Goal: Find specific page/section: Find specific page/section

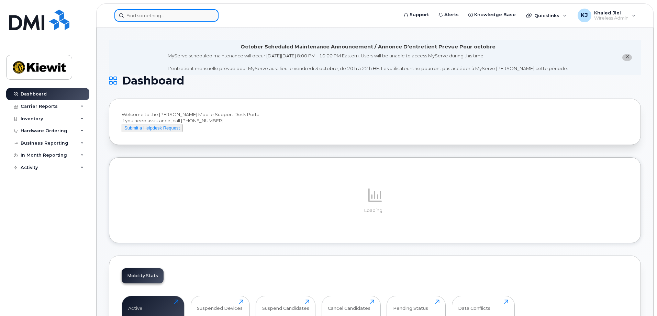
click at [182, 19] on input at bounding box center [166, 15] width 104 height 12
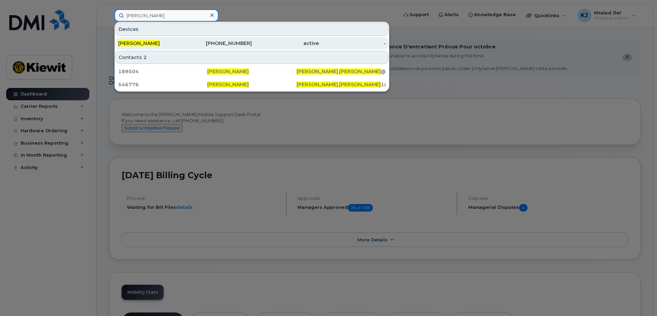
type input "[PERSON_NAME]"
click at [201, 43] on div "[PHONE_NUMBER]" at bounding box center [218, 43] width 67 height 7
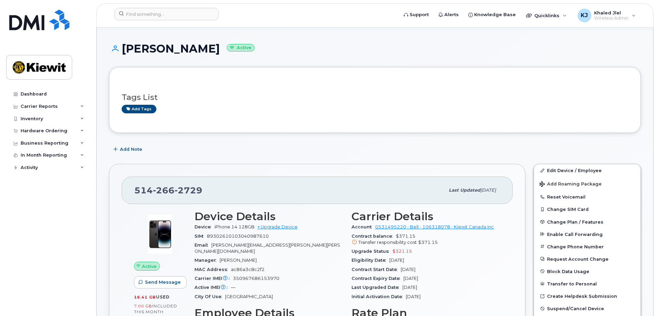
scroll to position [34, 0]
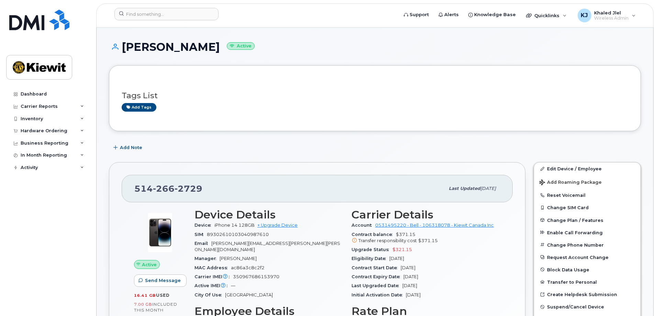
click at [281, 58] on div "Simon Gagne Active" at bounding box center [375, 53] width 532 height 24
